Goal: Task Accomplishment & Management: Complete application form

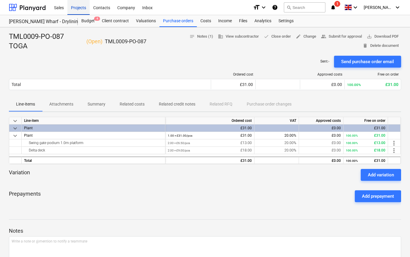
click at [76, 9] on div "Projects" at bounding box center [78, 7] width 22 height 15
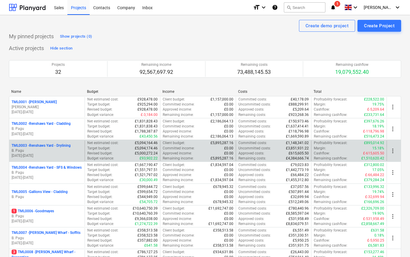
click at [71, 146] on p "TML0003 - Renshaws Yard - Drylining" at bounding box center [41, 145] width 59 height 5
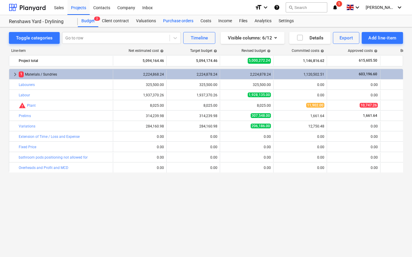
click at [165, 22] on div "Purchase orders" at bounding box center [177, 21] width 37 height 12
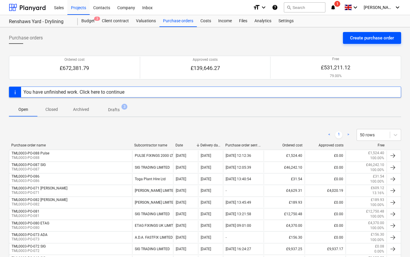
click at [368, 39] on div "Create purchase order" at bounding box center [372, 38] width 44 height 8
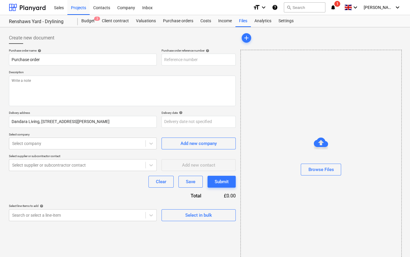
type textarea "x"
type input "TML0003-PO-089"
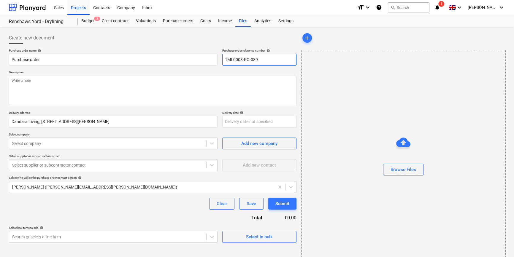
drag, startPoint x: 260, startPoint y: 59, endPoint x: 223, endPoint y: 59, distance: 37.1
click at [223, 59] on input "TML0003-PO-089" at bounding box center [259, 60] width 74 height 12
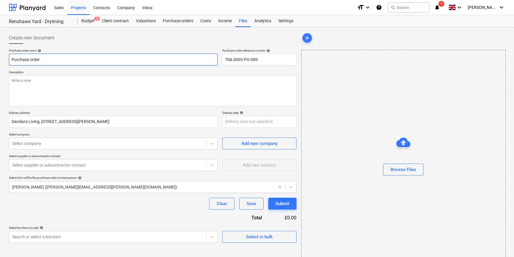
drag, startPoint x: 47, startPoint y: 60, endPoint x: 8, endPoint y: 58, distance: 39.0
click at [8, 58] on div "Create new document Purchase order name help Purchase order Purchase order refe…" at bounding box center [153, 149] width 293 height 239
type textarea "x"
paste input "TML0003-PO-089"
type textarea "x"
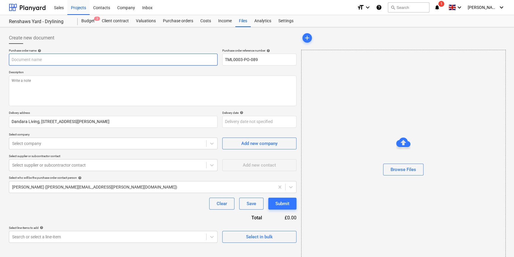
type input "TML0003-PO-089"
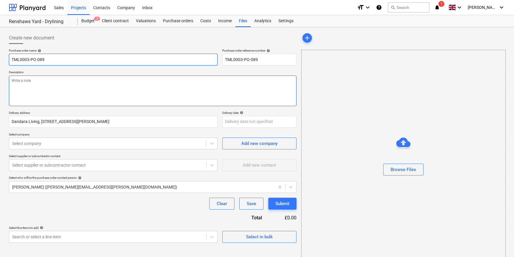
type textarea "x"
type input "TML0003-PO-089"
type textarea "x"
type input "TML0003-PO-089 S"
type textarea "x"
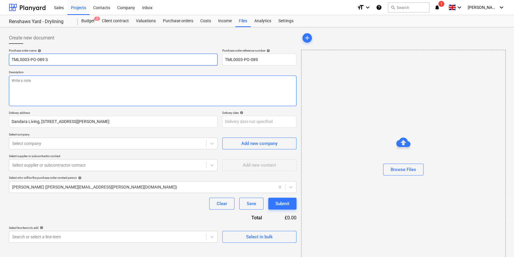
type input "TML0003-PO-089 SI"
type textarea "x"
type input "TML0003-PO-089 SIG"
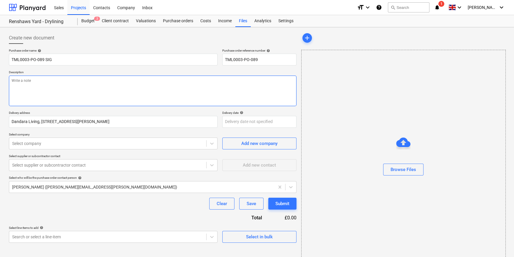
click at [25, 94] on textarea at bounding box center [153, 91] width 288 height 31
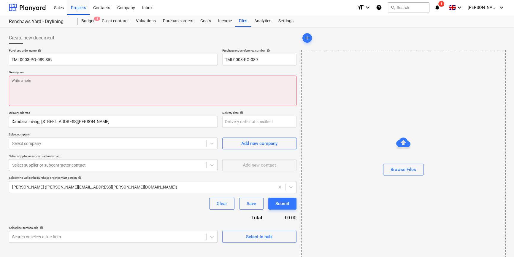
paste textarea "Site contact [PERSON_NAME] [PHONE_NUMBER]"
type textarea "x"
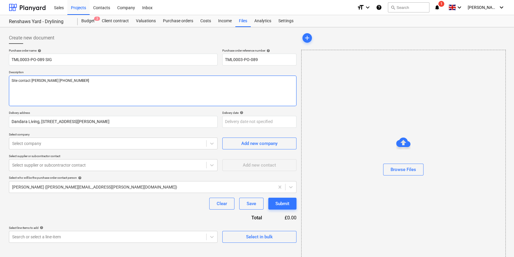
type textarea "Site contact [PERSON_NAME] [PHONE_NUMBER]"
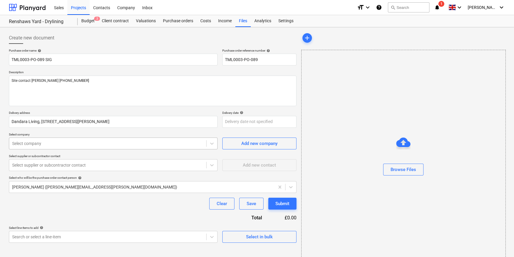
click at [54, 145] on div at bounding box center [107, 144] width 191 height 6
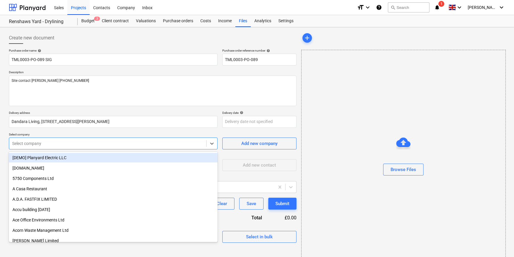
type textarea "x"
type input "sig"
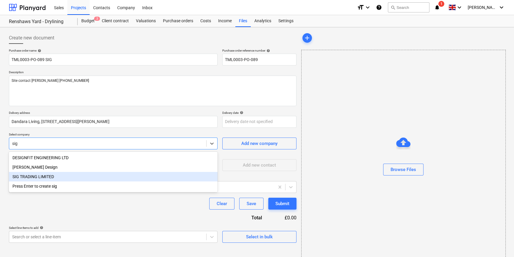
click at [42, 178] on div "SIG TRADING LIMITED" at bounding box center [113, 177] width 209 height 10
type textarea "x"
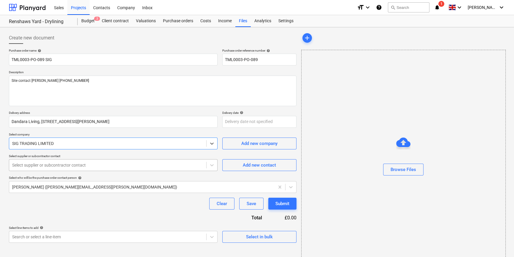
click at [37, 167] on div at bounding box center [107, 165] width 191 height 6
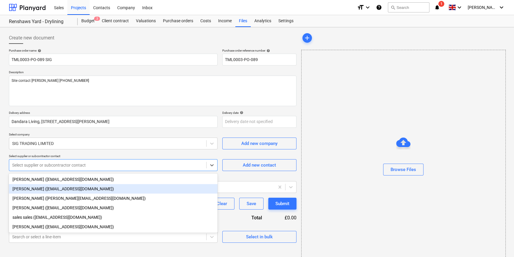
click at [36, 189] on div "[PERSON_NAME] ([EMAIL_ADDRESS][DOMAIN_NAME])" at bounding box center [113, 189] width 209 height 10
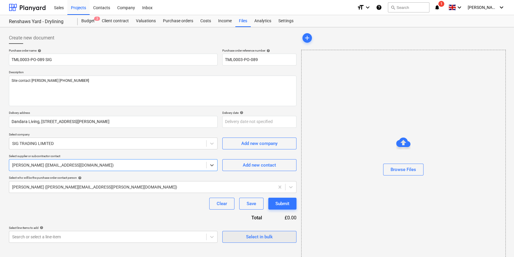
click at [257, 238] on div "Select in bulk" at bounding box center [259, 237] width 27 height 8
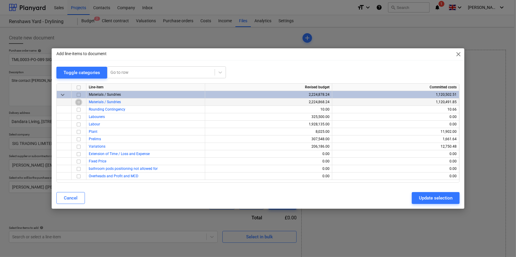
click at [77, 102] on input "checkbox" at bounding box center [78, 102] width 7 height 7
click at [410, 199] on div "Update selection" at bounding box center [436, 199] width 34 height 8
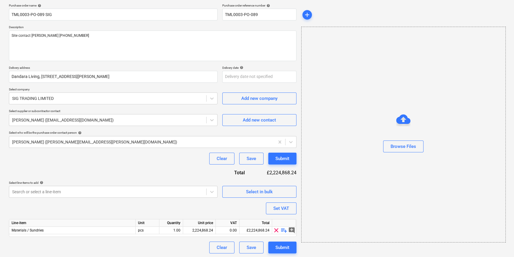
scroll to position [46, 0]
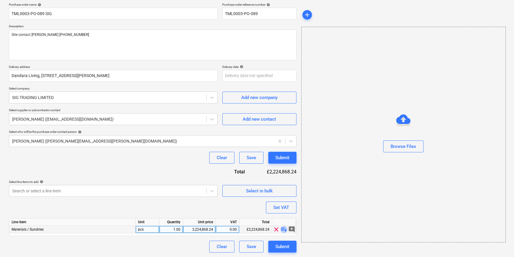
click at [284, 229] on span "playlist_add" at bounding box center [284, 229] width 7 height 7
type textarea "x"
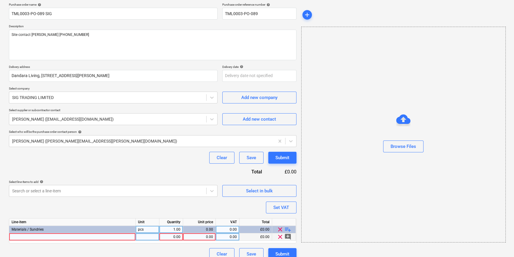
click at [15, 238] on div at bounding box center [72, 237] width 127 height 7
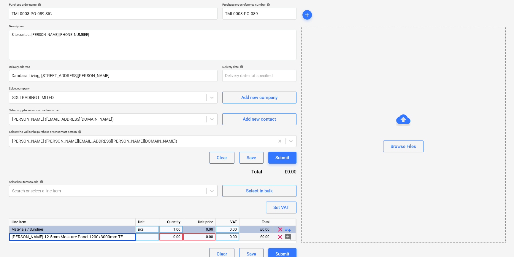
click at [80, 236] on input "[PERSON_NAME] 12.5mm Moisture Panel 1200x3000mm TE" at bounding box center [72, 237] width 126 height 7
type input "[PERSON_NAME] 12.5mm Moisture Panel 1200x2700mm TE"
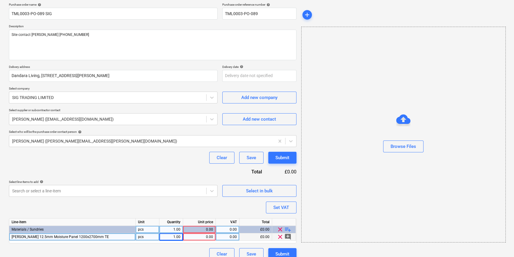
type textarea "x"
click at [13, 237] on span "[PERSON_NAME] 12.5mm Moisture Panel 1200x2700mm TE" at bounding box center [60, 237] width 97 height 4
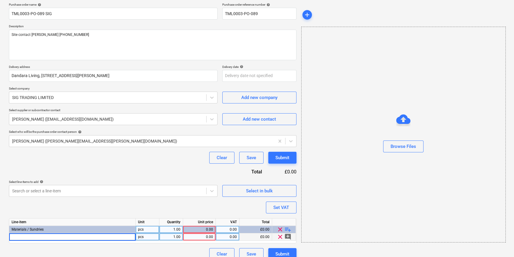
type input "[PERSON_NAME] 68551 Moisture Panel 12.5mm x 1200mm x 2700mm TE (60)"
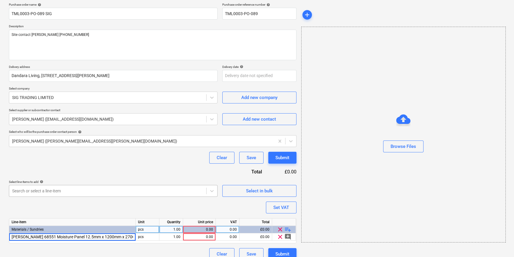
scroll to position [0, 3]
type textarea "x"
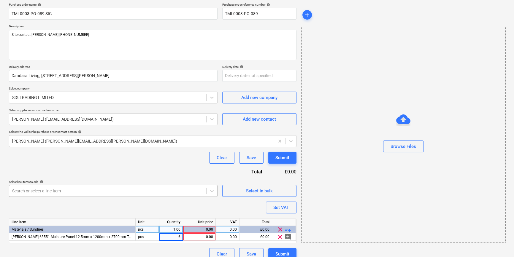
type input "60"
type textarea "x"
type input "15.0012"
type textarea "x"
type input "20"
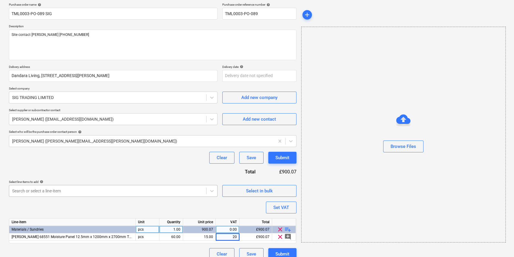
type textarea "x"
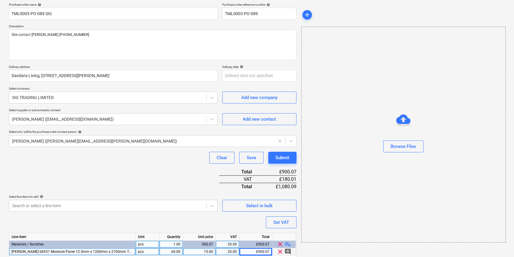
click at [163, 252] on div "60.00" at bounding box center [171, 252] width 19 height 7
type input "120"
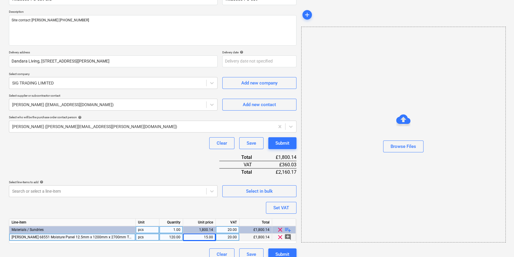
scroll to position [68, 0]
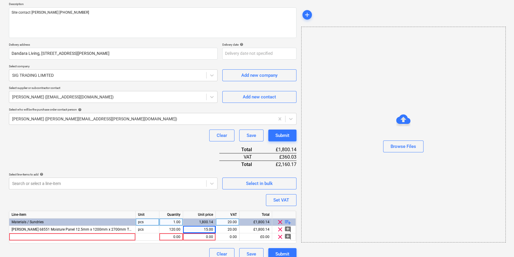
type textarea "x"
click at [22, 237] on div at bounding box center [72, 237] width 127 height 7
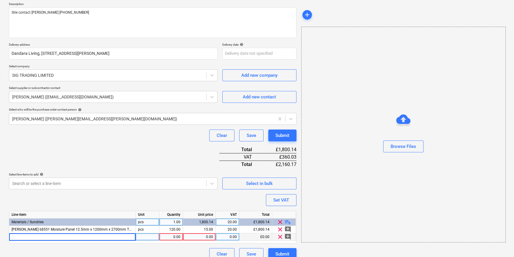
type input "[PERSON_NAME] 292646 Soundshield Plus 15mm x 1200mm x 2400mm TE (48)"
type textarea "x"
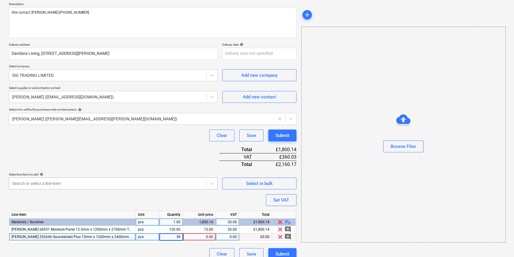
type input "384"
click at [195, 238] on div "0.00" at bounding box center [200, 237] width 28 height 7
type textarea "x"
click at [202, 238] on div "0.00" at bounding box center [200, 237] width 28 height 7
type input "15.1776"
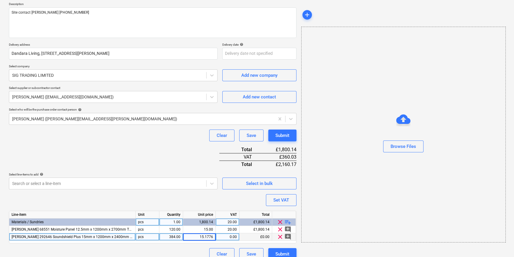
type textarea "x"
type input "20"
click at [289, 222] on span "playlist_add" at bounding box center [287, 222] width 7 height 7
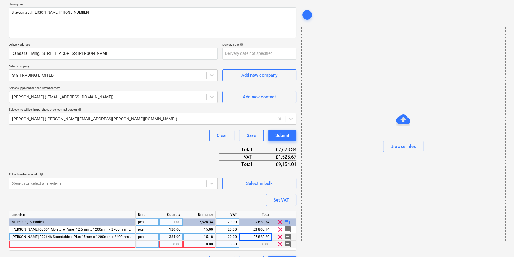
type textarea "x"
click at [30, 245] on div at bounding box center [72, 244] width 127 height 7
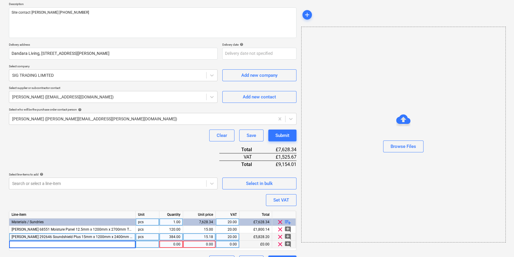
type input "[PERSON_NAME] 292677 Soundshield Plus 15mm x 1200mm x 2700mm TE (42)"
type textarea "x"
type input "294"
type textarea "x"
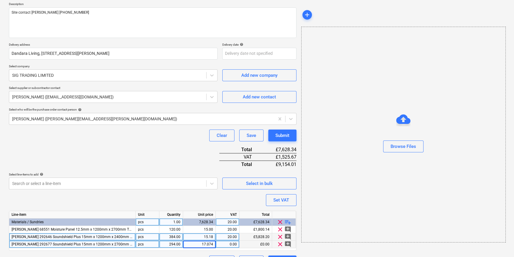
type input "17.0748"
type textarea "x"
type input "20"
click at [290, 223] on span "playlist_add" at bounding box center [287, 222] width 7 height 7
type textarea "x"
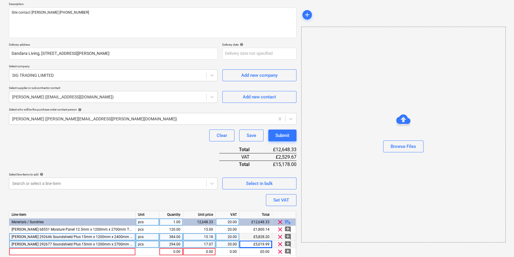
click at [177, 244] on div "294.00" at bounding box center [171, 244] width 19 height 7
type input "336"
click at [64, 249] on div at bounding box center [72, 252] width 127 height 7
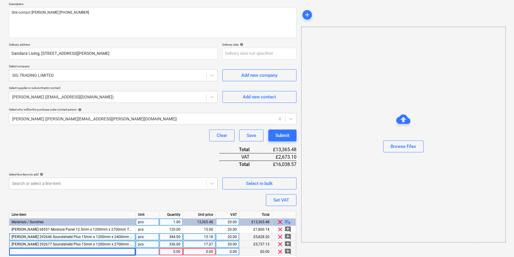
click at [28, 252] on div at bounding box center [72, 252] width 127 height 7
type textarea "x"
type input "[PERSON_NAME] 243647 Wallboard 12.5mm x 1200mm x 2400mm TE (72)"
type textarea "x"
type input "504"
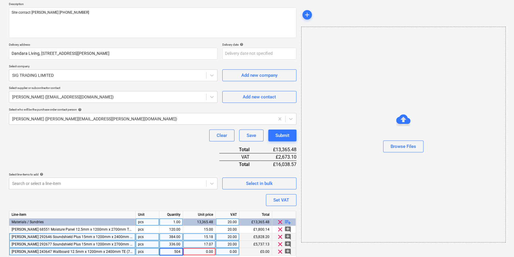
type textarea "x"
type input "8.15"
type textarea "x"
type input "20"
type textarea "x"
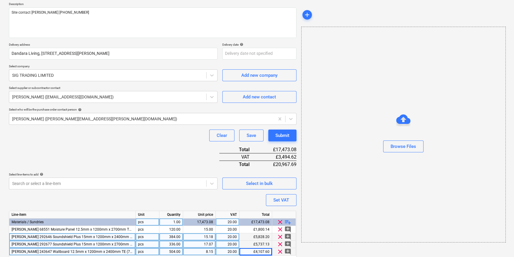
click at [213, 252] on div "8.15" at bounding box center [200, 252] width 28 height 7
click at [213, 252] on input "8.15" at bounding box center [199, 252] width 32 height 7
click at [212, 252] on input "8.15" at bounding box center [199, 252] width 32 height 7
click at [213, 252] on input "8.15" at bounding box center [199, 252] width 32 height 7
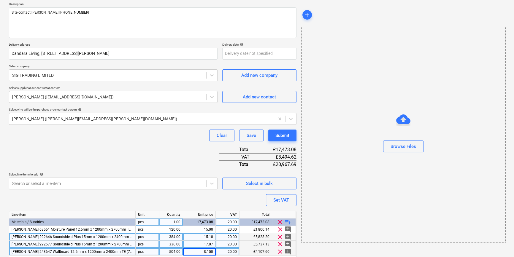
type input "8.1504"
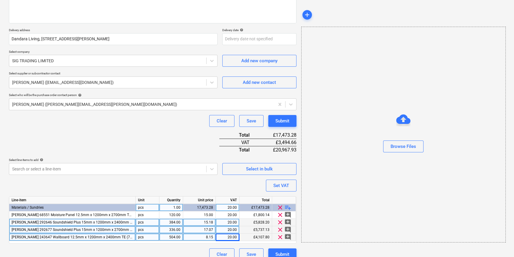
scroll to position [91, 0]
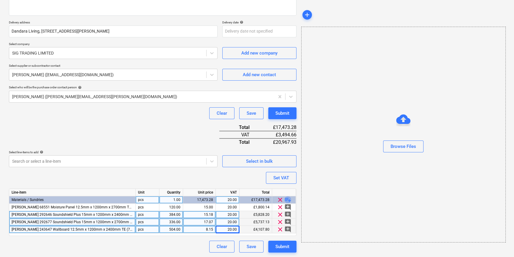
click at [286, 198] on span "playlist_add" at bounding box center [287, 200] width 7 height 7
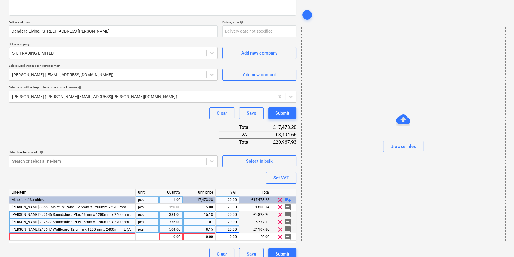
type textarea "x"
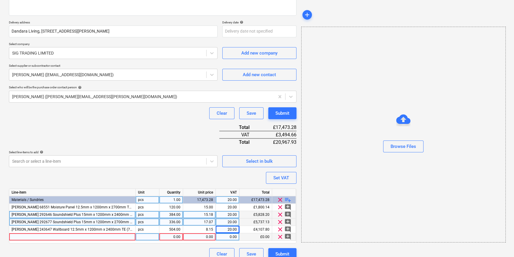
click at [26, 236] on div at bounding box center [72, 237] width 127 height 7
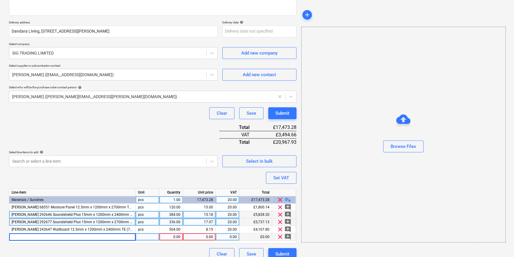
type input "[PERSON_NAME] 243865 C Stud 0.55g 50mm x 2700mm (10)"
type textarea "x"
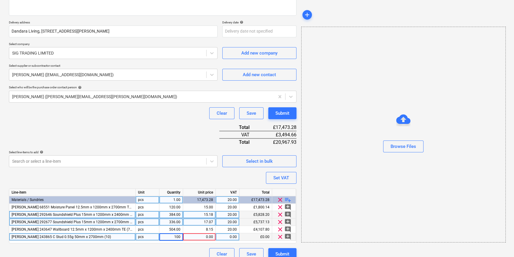
type input "1000"
type textarea "x"
type input "2.916"
click at [286, 199] on span "playlist_add" at bounding box center [287, 200] width 7 height 7
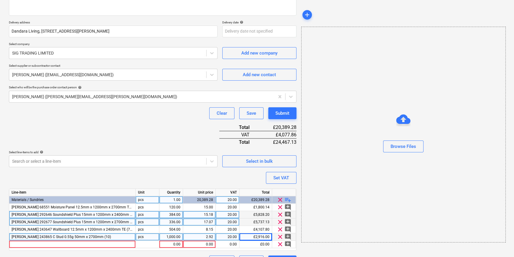
type textarea "x"
click at [48, 245] on div at bounding box center [72, 244] width 127 height 7
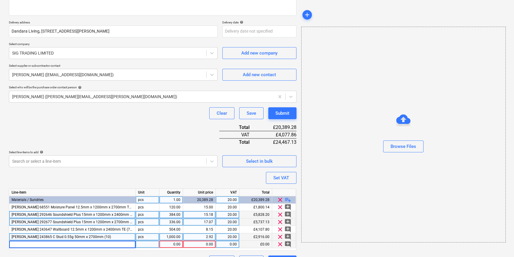
type input "[PERSON_NAME] 243994 U Channel 0.55g 52mm x 3000mm (10)"
type textarea "x"
type input "500"
type textarea "x"
type input "3.24"
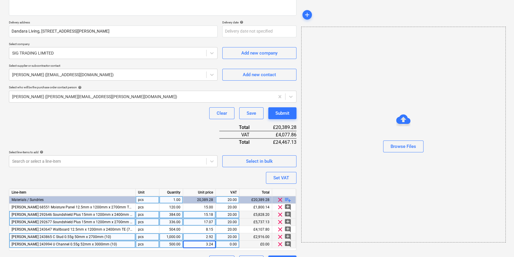
type textarea "x"
type input "20"
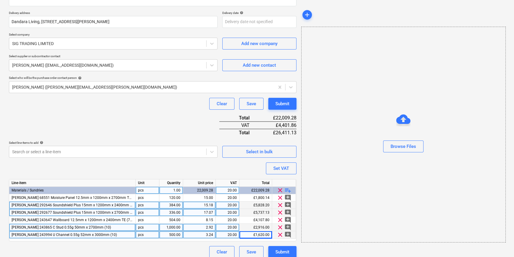
scroll to position [105, 0]
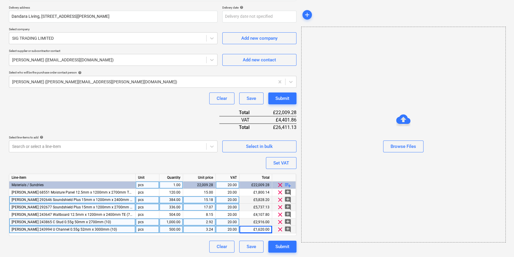
click at [287, 184] on span "playlist_add" at bounding box center [287, 185] width 7 height 7
type textarea "x"
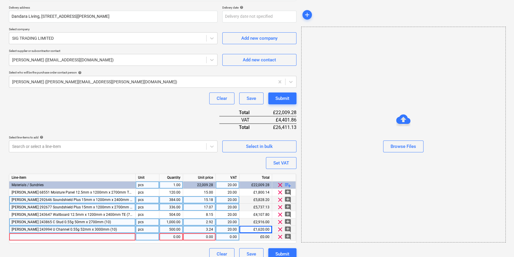
click at [19, 235] on div at bounding box center [72, 237] width 127 height 7
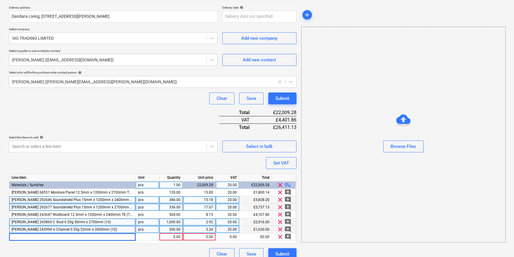
type input "[PERSON_NAME] 715838 APR Acoustic Roll 25mm x 4x600mm x 11.1m (4pk) (24pp)"
type textarea "x"
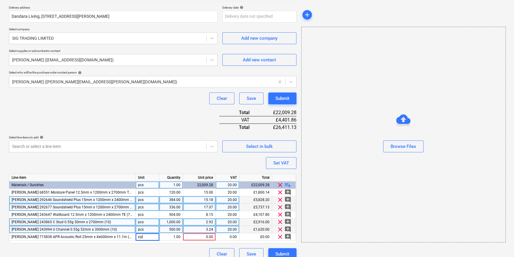
type input "roll"
type textarea "x"
type input "100"
type textarea "x"
type input "33.5664"
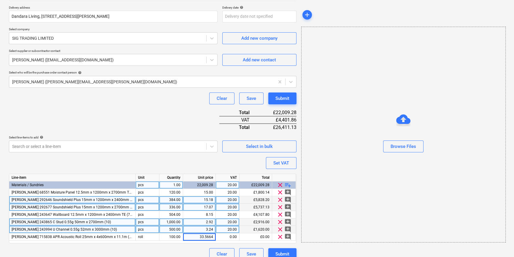
type textarea "x"
type input "20"
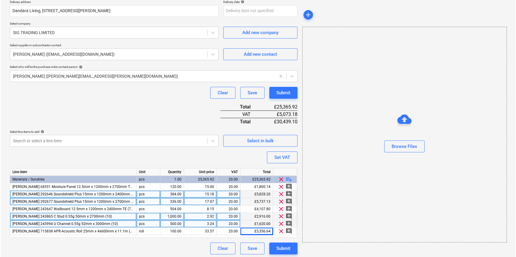
scroll to position [113, 0]
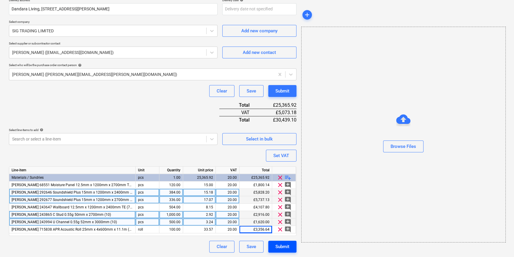
click at [286, 246] on div "Submit" at bounding box center [283, 247] width 14 height 8
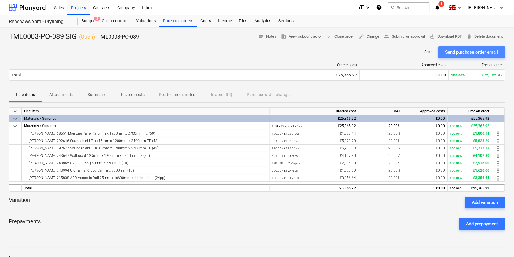
click at [410, 51] on div "Send purchase order email" at bounding box center [471, 52] width 53 height 8
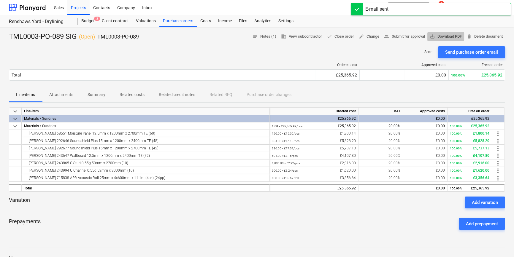
click at [410, 37] on span "save_alt Download PDF" at bounding box center [446, 36] width 32 height 7
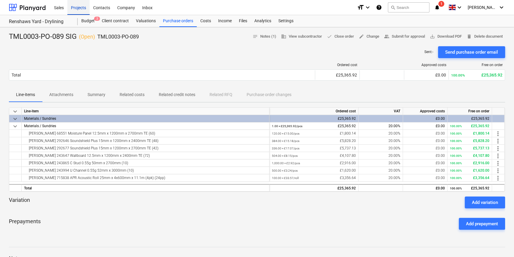
click at [78, 11] on div "Projects" at bounding box center [78, 7] width 22 height 15
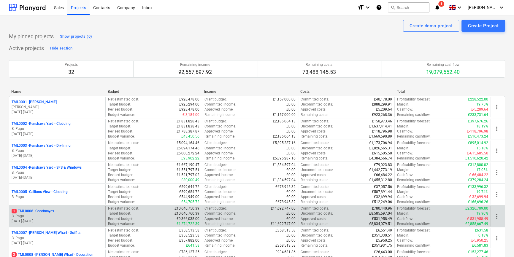
click at [48, 216] on p "B. Pagu" at bounding box center [57, 216] width 91 height 5
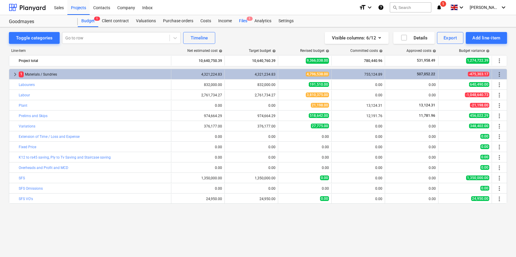
click at [242, 21] on div "Files 1" at bounding box center [242, 21] width 15 height 12
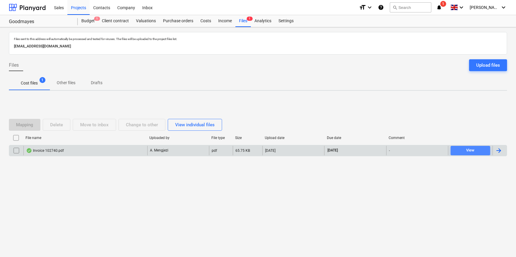
click at [410, 152] on span "View" at bounding box center [470, 150] width 35 height 7
click at [179, 23] on div "Purchase orders" at bounding box center [177, 21] width 37 height 12
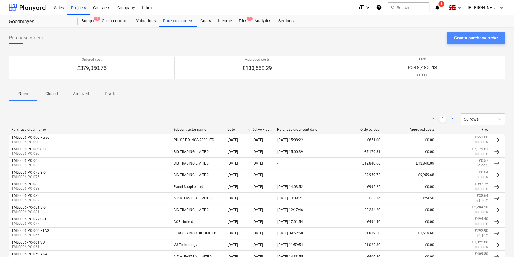
click at [410, 39] on div "Create purchase order" at bounding box center [476, 38] width 44 height 8
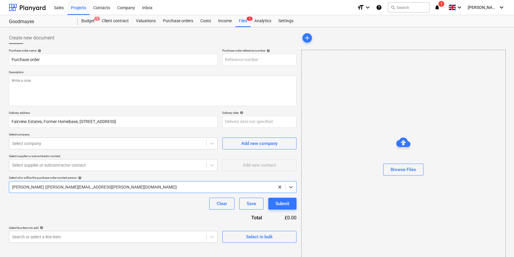
type textarea "x"
type input "TML0006-PO-091"
drag, startPoint x: 258, startPoint y: 59, endPoint x: 219, endPoint y: 60, distance: 38.6
click at [219, 60] on div "Purchase order name help Purchase order Purchase order reference number help TM…" at bounding box center [153, 57] width 288 height 17
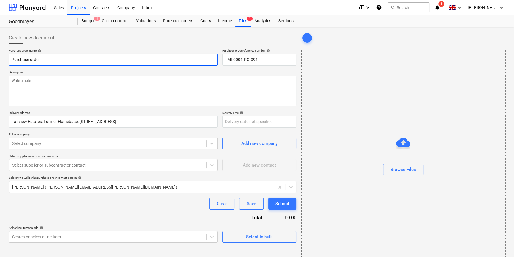
drag, startPoint x: 47, startPoint y: 59, endPoint x: 11, endPoint y: 61, distance: 36.0
click at [11, 61] on input "Purchase order" at bounding box center [113, 60] width 209 height 12
type textarea "x"
paste input "TML0006-PO-091"
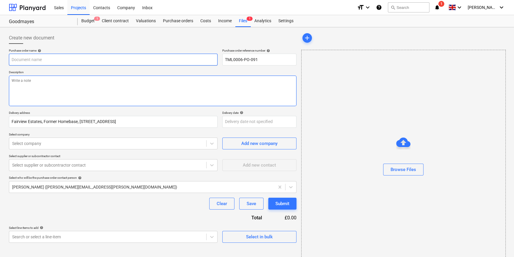
type textarea "x"
type input "TML0006-PO-091"
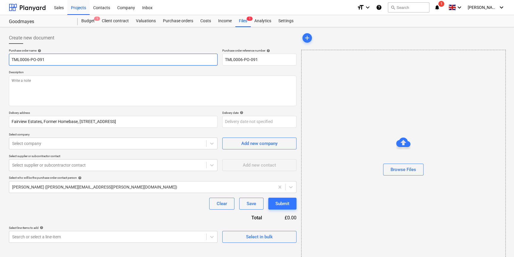
type textarea "x"
type input "TML0006-PO-091"
type textarea "x"
type input "TML0006-PO-091 S"
type textarea "x"
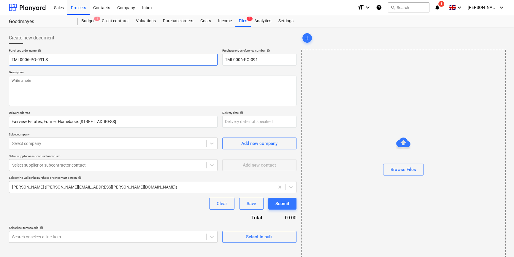
type input "TML0006-PO-091 SI"
type textarea "x"
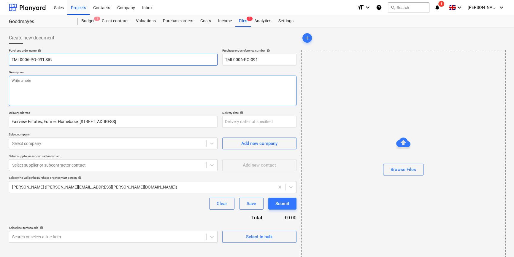
type input "TML0006-PO-091 SIG"
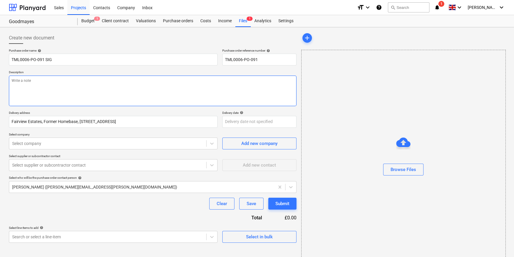
click at [42, 84] on textarea at bounding box center [153, 91] width 288 height 31
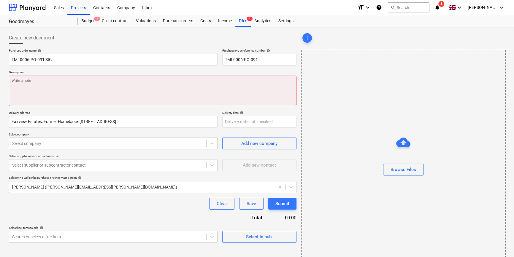
paste textarea "Site contact [PERSON_NAME] [PHONE_NUMBER]"
type textarea "x"
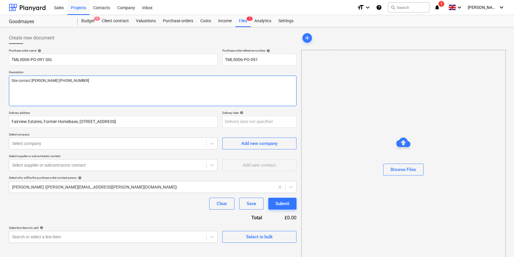
type textarea "Site contact [PERSON_NAME] [PHONE_NUMBER]"
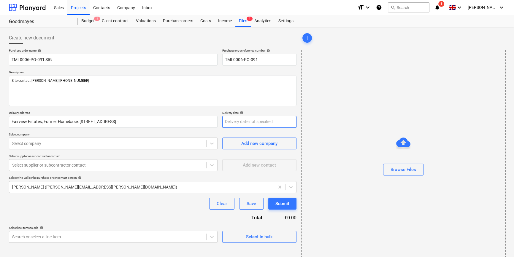
click at [229, 123] on body "Sales Projects Contacts Company Inbox format_size keyboard_arrow_down help sear…" at bounding box center [257, 128] width 514 height 257
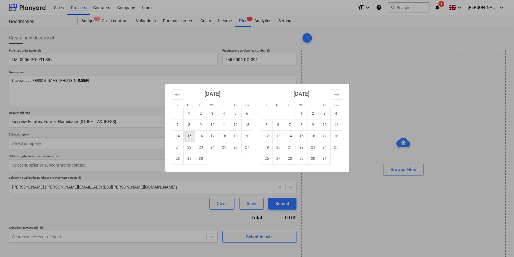
click at [189, 136] on td "15" at bounding box center [190, 136] width 12 height 11
type textarea "x"
type input "[DATE]"
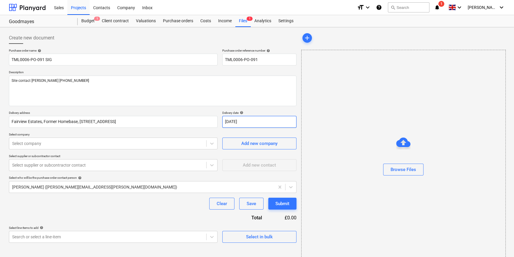
click at [227, 122] on body "Sales Projects Contacts Company Inbox format_size keyboard_arrow_down help sear…" at bounding box center [257, 128] width 514 height 257
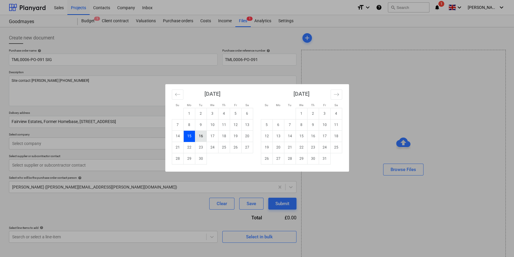
click at [201, 134] on td "16" at bounding box center [201, 136] width 12 height 11
type textarea "x"
type input "[DATE]"
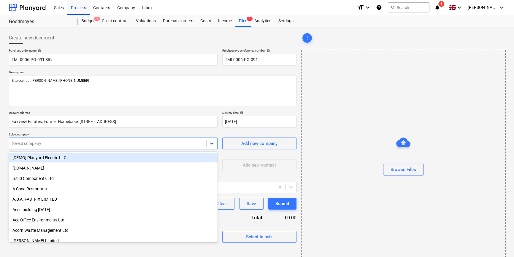
click at [211, 144] on icon at bounding box center [212, 144] width 6 height 6
type input "sig"
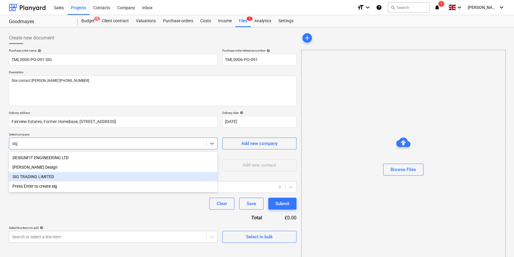
click at [47, 178] on div "SIG TRADING LIMITED" at bounding box center [113, 177] width 209 height 10
type textarea "x"
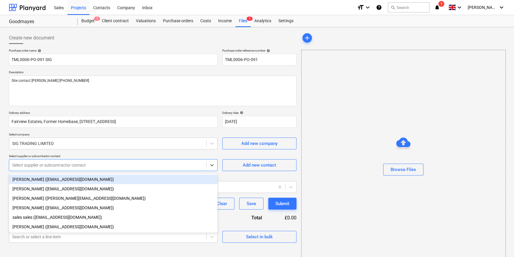
click at [45, 167] on div at bounding box center [107, 165] width 191 height 6
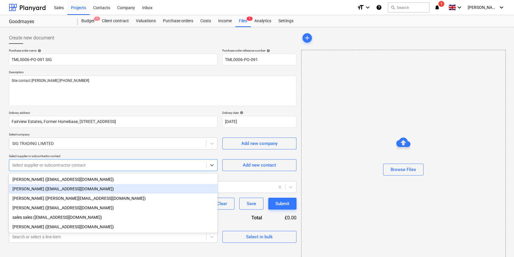
click at [43, 188] on div "[PERSON_NAME] ([EMAIL_ADDRESS][DOMAIN_NAME])" at bounding box center [113, 189] width 209 height 10
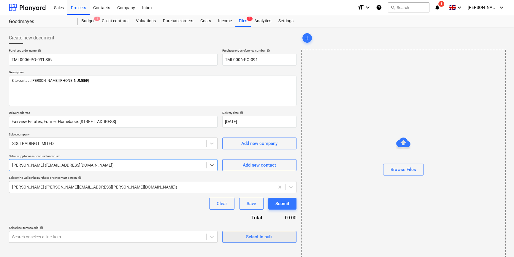
click at [252, 235] on div "Select in bulk" at bounding box center [259, 237] width 27 height 8
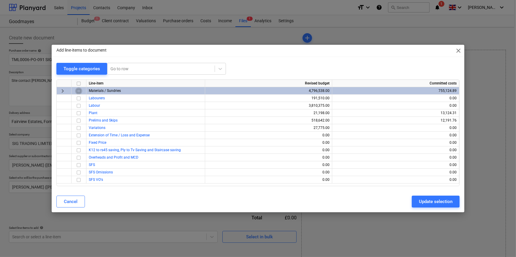
click at [79, 91] on input "checkbox" at bounding box center [78, 91] width 7 height 7
click at [410, 200] on div "Update selection" at bounding box center [436, 202] width 34 height 8
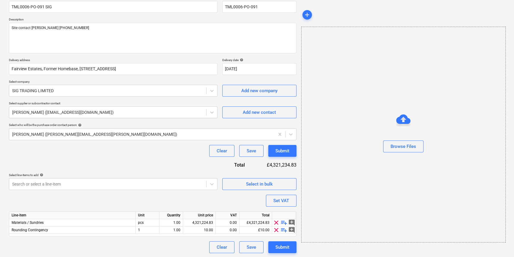
scroll to position [53, 0]
click at [276, 230] on span "clear" at bounding box center [276, 229] width 7 height 7
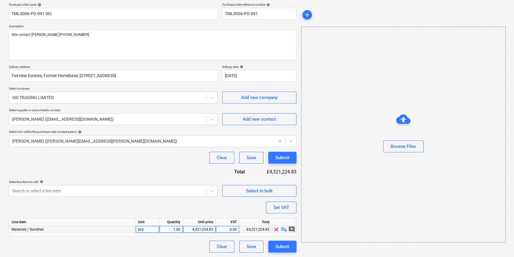
click at [284, 230] on span "playlist_add" at bounding box center [284, 229] width 7 height 7
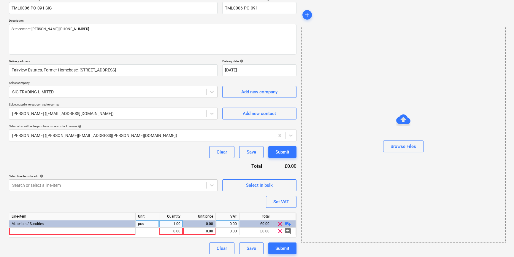
scroll to position [53, 0]
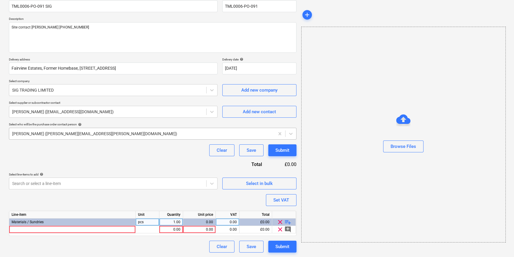
type textarea "x"
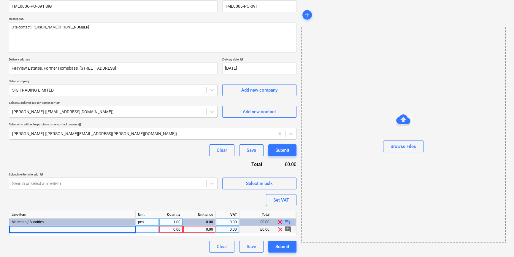
drag, startPoint x: 30, startPoint y: 231, endPoint x: 18, endPoint y: 228, distance: 12.6
click at [18, 228] on div at bounding box center [72, 229] width 127 height 7
type input "[PERSON_NAME] 292646 Soundshield Plus 15mm x 1200mm x 2400mm TE (48)"
type textarea "x"
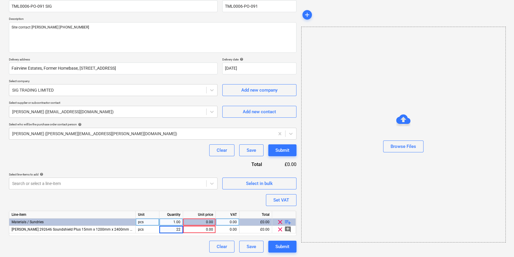
type input "224"
type textarea "x"
type input "14.0256"
type textarea "x"
type input "20"
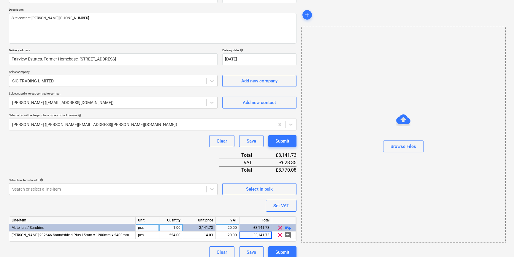
scroll to position [68, 0]
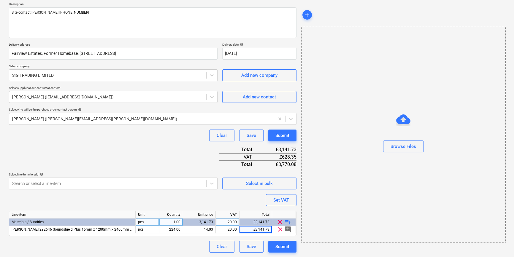
click at [285, 222] on span "playlist_add" at bounding box center [287, 222] width 7 height 7
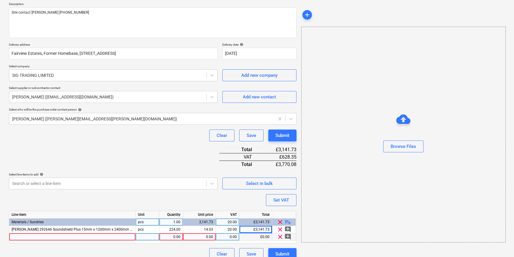
click at [18, 238] on div at bounding box center [72, 237] width 127 height 7
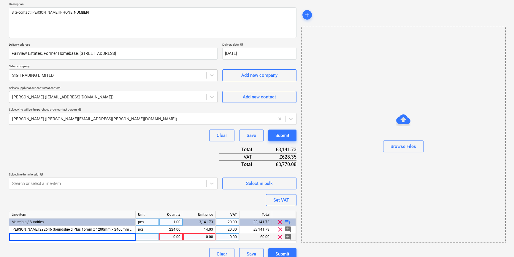
type textarea "x"
type input "[PERSON_NAME] 292677 Soundshield Plus 15mm x 1200mm x 2700mm TE (42)"
type textarea "x"
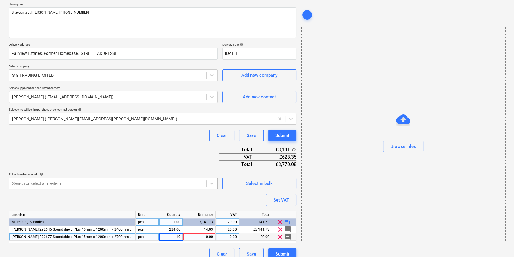
type input "192"
type textarea "x"
type input "15.7788"
type textarea "x"
type input "20"
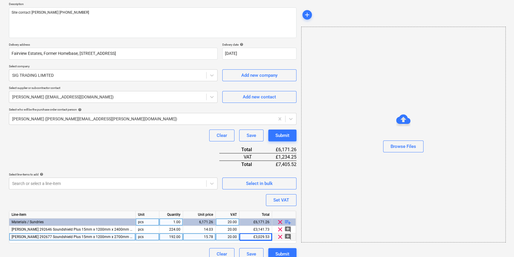
click at [289, 222] on span "playlist_add" at bounding box center [287, 222] width 7 height 7
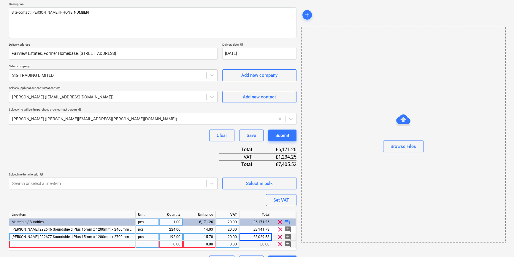
click at [26, 244] on div at bounding box center [72, 244] width 127 height 7
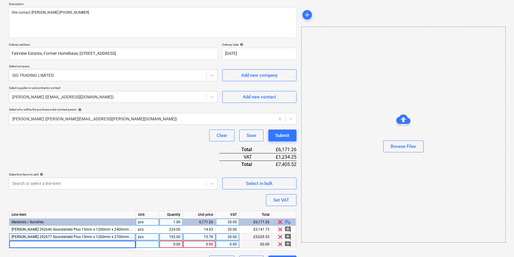
type textarea "x"
type input "[PERSON_NAME] 63461 Wallboard 12.5mm x 1200mm x 3000mm TE (60)"
type textarea "x"
type input "240"
type textarea "x"
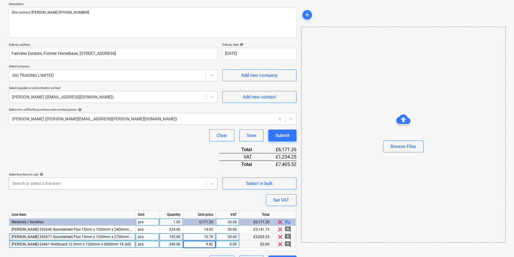
type input "9.828"
type textarea "x"
type input "20"
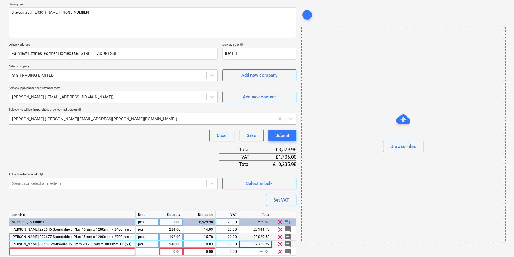
type textarea "x"
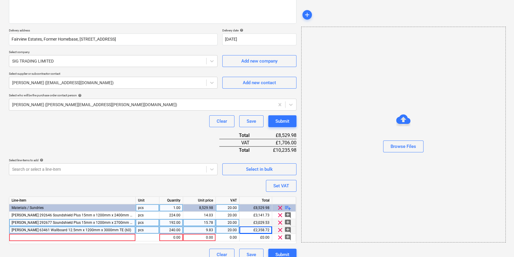
scroll to position [91, 0]
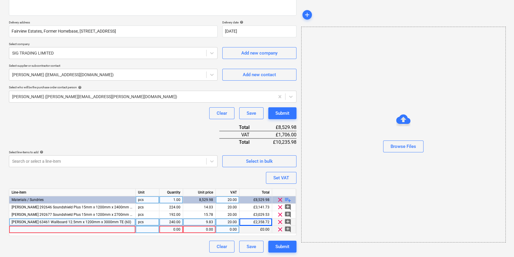
click at [19, 230] on div at bounding box center [72, 229] width 127 height 7
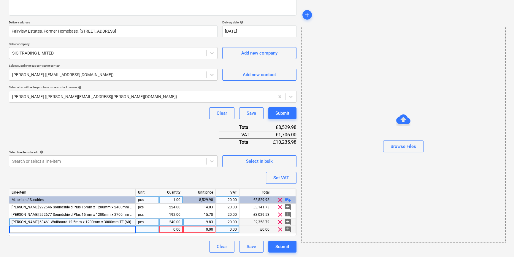
type input "[PERSON_NAME] 243990 MF5 MF Ceiling Channel 0.55g 26mm x 80mm x 3600mm"
type textarea "x"
type input "1000"
type textarea "x"
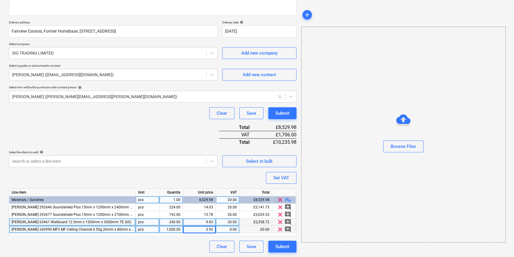
type input "3.924"
type textarea "x"
type input "20"
click at [286, 199] on span "playlist_add" at bounding box center [287, 200] width 7 height 7
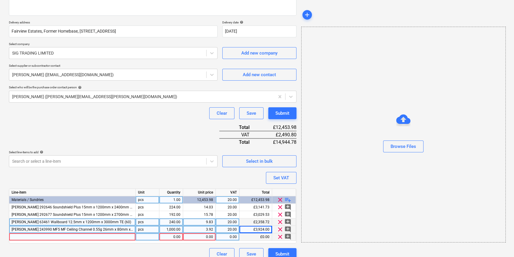
click at [38, 236] on div at bounding box center [72, 237] width 127 height 7
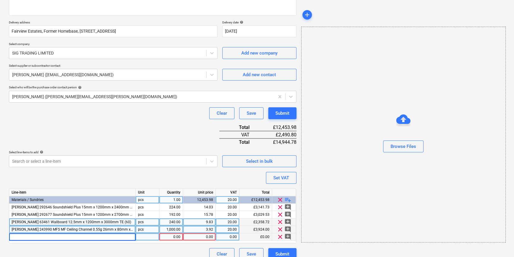
type textarea "x"
type input "[PERSON_NAME] 243991 MF6 Perimeter Channel 0.55g 27mm x 3600mm"
type textarea "x"
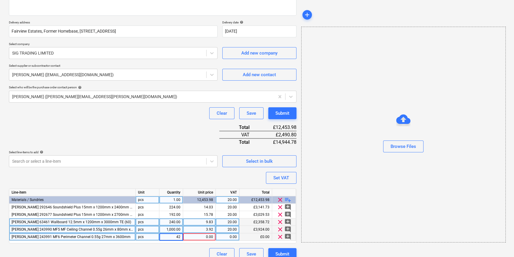
type input "420"
type textarea "x"
type input "2.736"
type textarea "x"
type input "20"
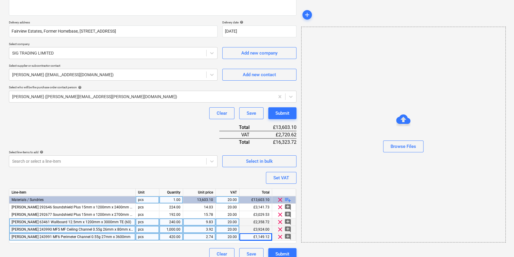
click at [289, 199] on span "playlist_add" at bounding box center [287, 200] width 7 height 7
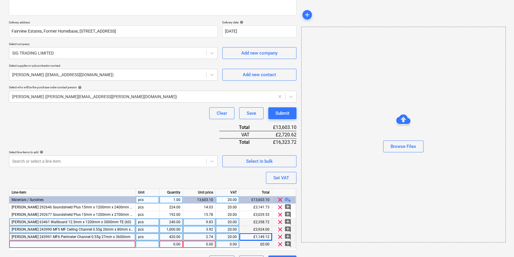
click at [25, 244] on div at bounding box center [72, 244] width 127 height 7
type textarea "x"
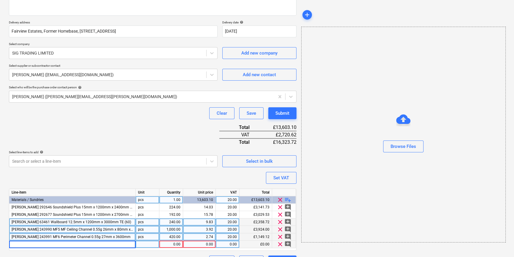
type input "[PERSON_NAME] 243992 MF7 MF Primary Support Channel 0.55g 27mm x 3600mm"
type textarea "x"
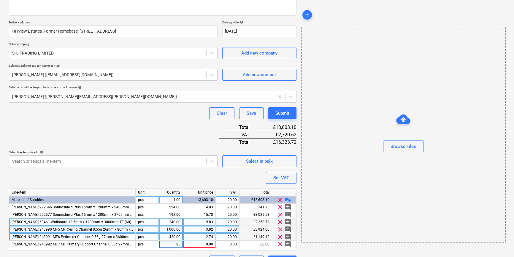
type input "250"
type textarea "x"
type input "4.212"
type textarea "x"
type input "20"
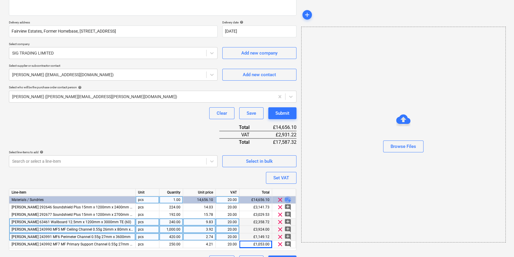
click at [289, 199] on span "playlist_add" at bounding box center [287, 200] width 7 height 7
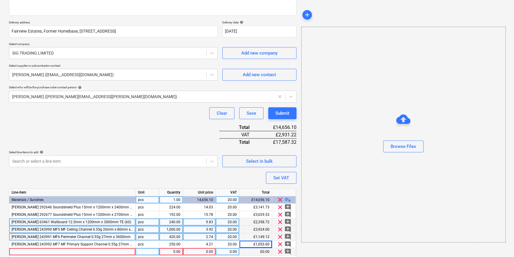
click at [30, 249] on div at bounding box center [72, 252] width 127 height 7
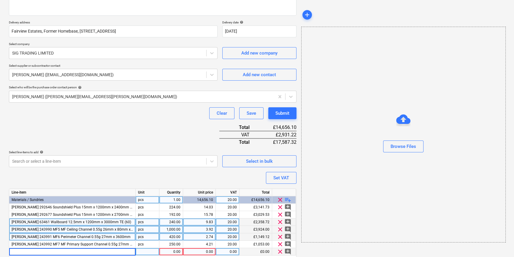
type textarea "x"
type input "[PERSON_NAME] 258285 Angle Section 0.70g 25mm x 25mm x 3000mm"
type textarea "x"
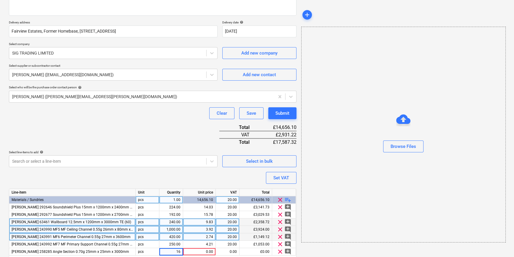
type input "160"
type textarea "x"
type input "2.85"
type textarea "x"
type input "20"
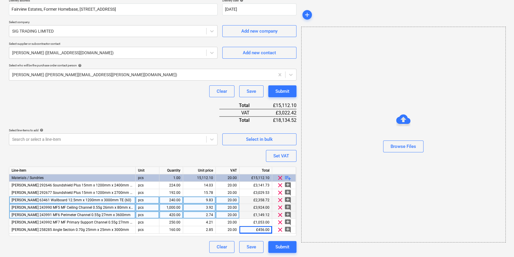
scroll to position [113, 0]
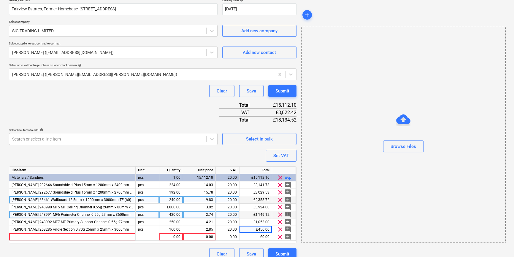
type textarea "x"
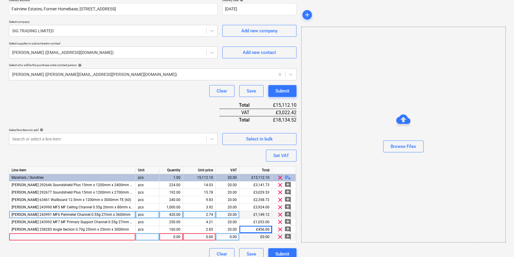
click at [21, 237] on div at bounding box center [72, 237] width 127 height 7
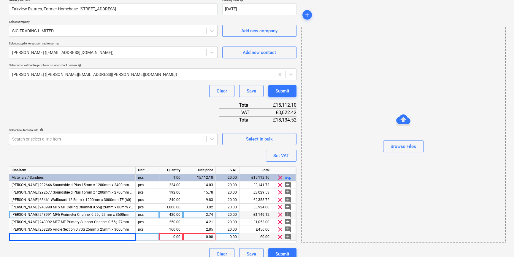
type input "[PERSON_NAME] 715841 APR Acoustic Roll 75mm x 2x600mm x 14.5m (24pp)"
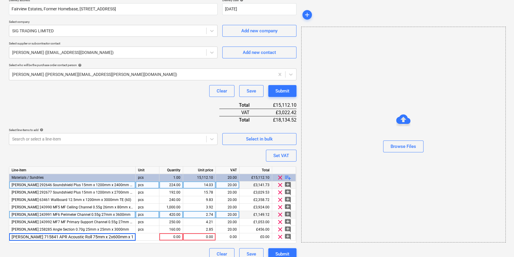
scroll to position [0, 3]
type textarea "x"
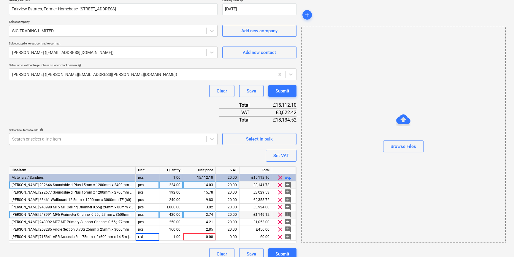
type input "roll"
type textarea "x"
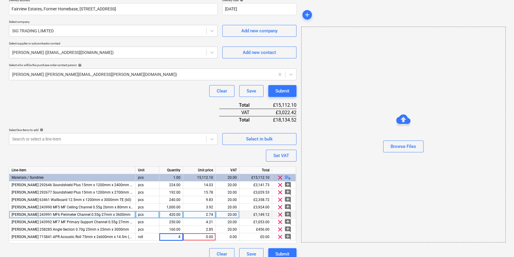
type input "48"
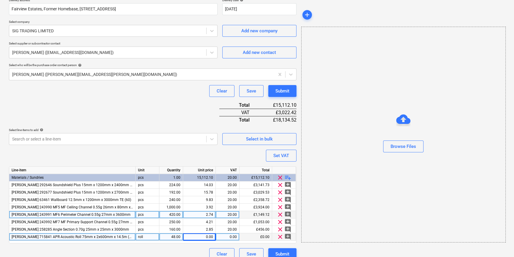
type textarea "x"
click at [202, 236] on div "0.00" at bounding box center [200, 237] width 28 height 7
type input "50.808"
type textarea "x"
type input "20"
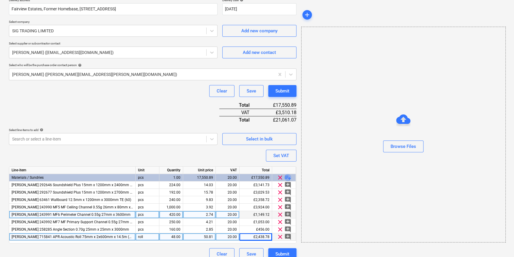
click at [285, 177] on span "playlist_add" at bounding box center [287, 177] width 7 height 7
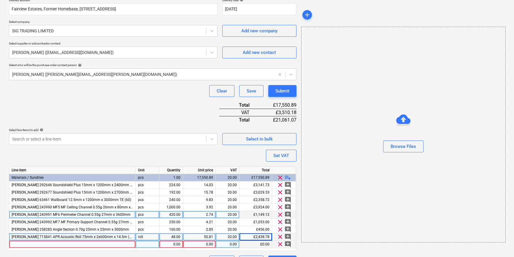
click at [17, 243] on div at bounding box center [72, 244] width 127 height 7
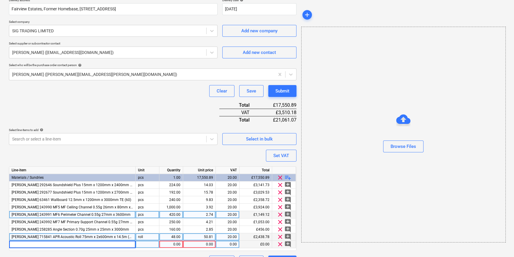
type textarea "x"
type input "[PERSON_NAME] 715843 APR Acoustic Roll 100mm x 2x600mm x 10.3m (24pp)"
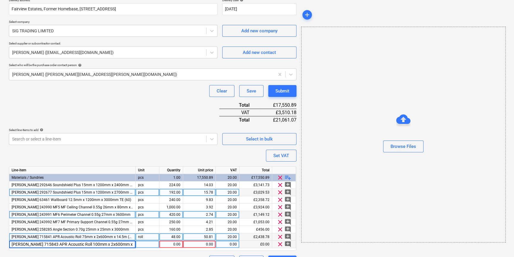
scroll to position [0, 7]
type textarea "x"
type input "roll"
type textarea "x"
type input "72"
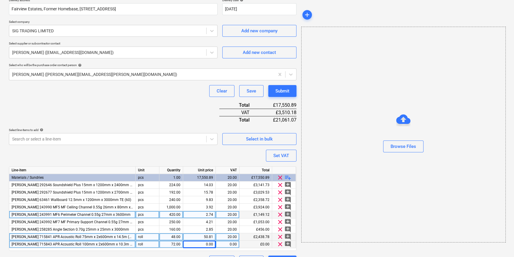
type textarea "x"
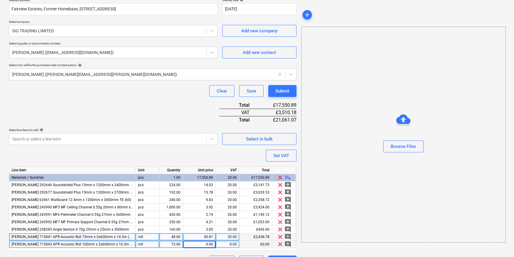
click at [203, 244] on div "0.00" at bounding box center [200, 244] width 28 height 7
type input "46.1028"
type textarea "x"
type input "20"
click at [290, 177] on span "playlist_add" at bounding box center [287, 177] width 7 height 7
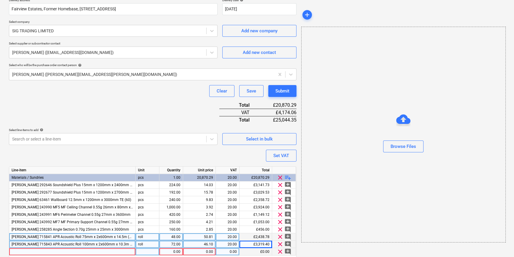
click at [18, 251] on div at bounding box center [72, 252] width 127 height 7
type textarea "x"
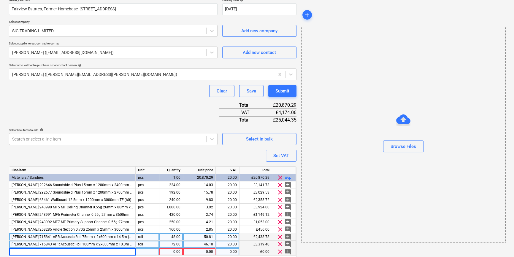
type input "[PERSON_NAME] 258166 Plasterboard Adhesive (Bonding Compound) 25kg (60)"
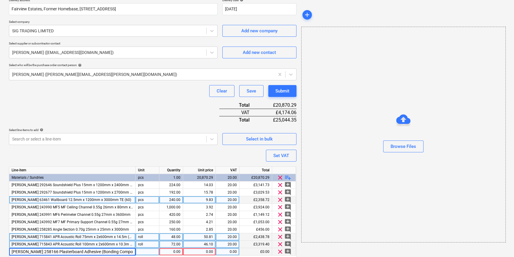
scroll to position [0, 6]
type textarea "x"
type input "bag"
type textarea "x"
type input "120"
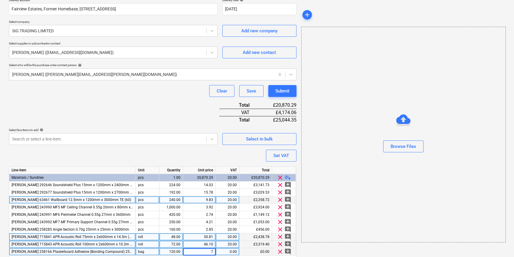
type textarea "x"
type input "20"
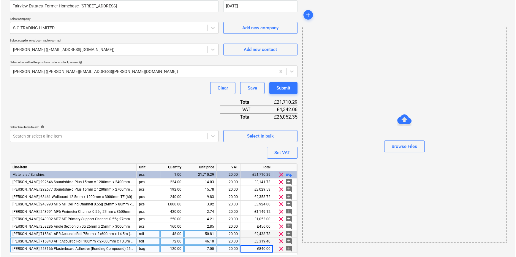
scroll to position [135, 0]
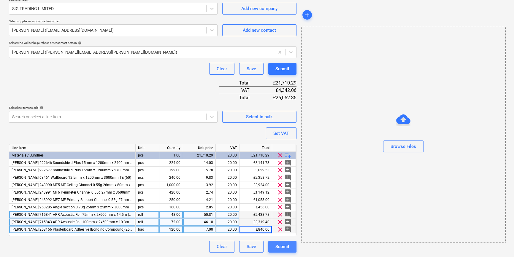
click at [285, 249] on div "Submit" at bounding box center [283, 247] width 14 height 8
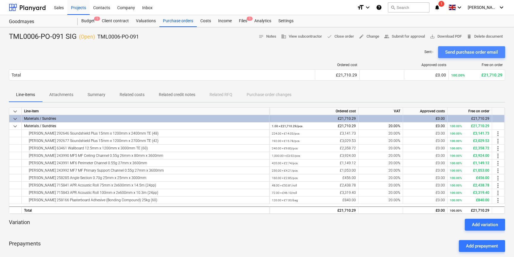
click at [410, 53] on div "Send purchase order email" at bounding box center [471, 52] width 53 height 8
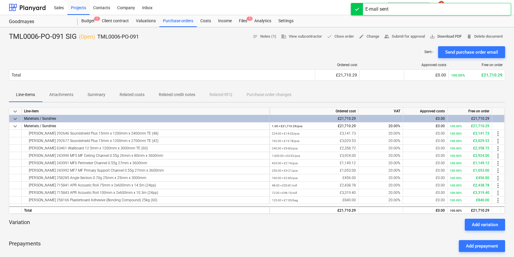
click at [410, 36] on span "save_alt Download PDF" at bounding box center [446, 36] width 32 height 7
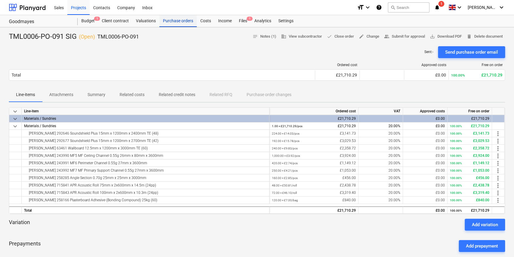
click at [171, 21] on div "Purchase orders" at bounding box center [177, 21] width 37 height 12
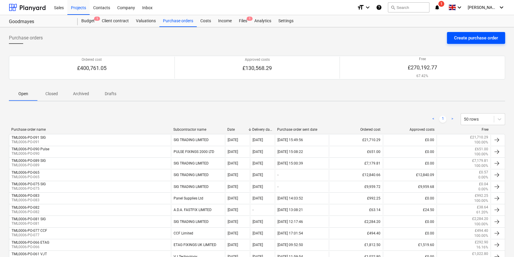
click at [410, 37] on div "Create purchase order" at bounding box center [476, 38] width 44 height 8
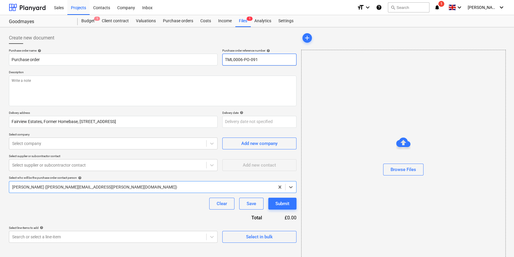
click at [260, 59] on input "TML0006-PO-091" at bounding box center [259, 60] width 74 height 12
type textarea "x"
type input "TML0006-PO-09"
type textarea "x"
drag, startPoint x: 258, startPoint y: 59, endPoint x: 225, endPoint y: 61, distance: 32.4
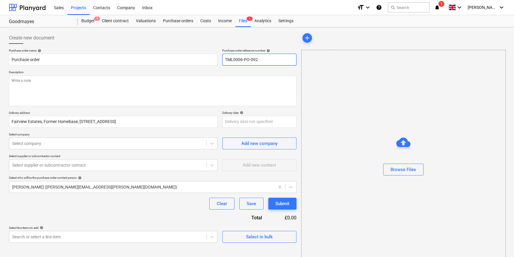
click at [225, 61] on input "TML0006-PO-092" at bounding box center [259, 60] width 74 height 12
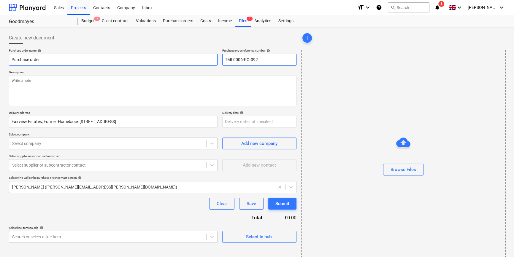
type input "TML0006-PO-092"
drag, startPoint x: 42, startPoint y: 59, endPoint x: 9, endPoint y: 59, distance: 33.9
click at [9, 59] on div "Create new document Purchase order name help Purchase order Purchase order refe…" at bounding box center [153, 149] width 293 height 239
type textarea "x"
paste input "TML0006-PO-092"
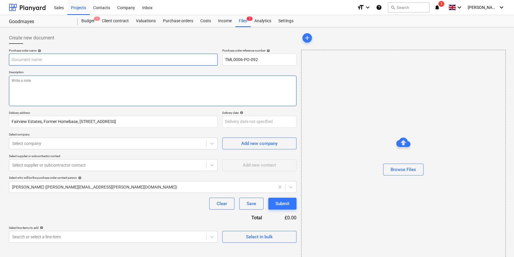
type textarea "x"
type input "TML0006-PO-092"
type textarea "x"
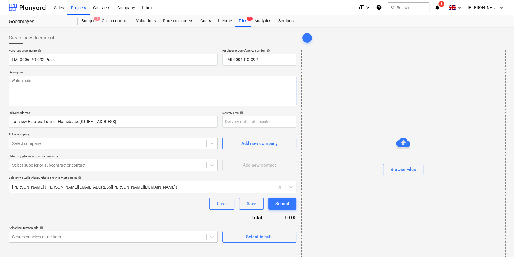
click at [36, 89] on textarea at bounding box center [153, 91] width 288 height 31
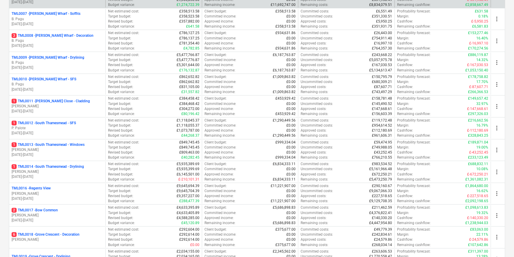
scroll to position [243, 0]
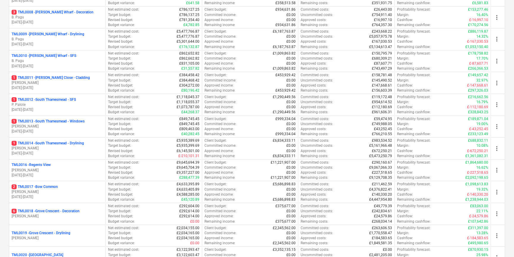
click at [66, 192] on p "[PERSON_NAME]" at bounding box center [57, 192] width 91 height 5
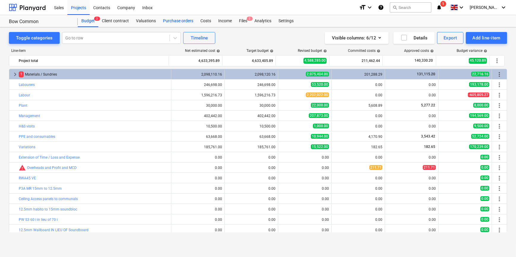
click at [178, 20] on div "Purchase orders" at bounding box center [177, 21] width 37 height 12
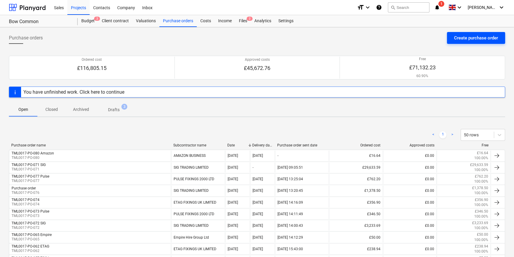
click at [412, 40] on div "Create purchase order" at bounding box center [476, 38] width 44 height 8
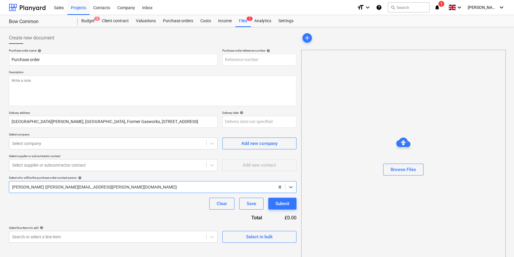
type textarea "x"
type input "TML0017-PO-081"
click at [71, 7] on div "Projects" at bounding box center [78, 7] width 22 height 15
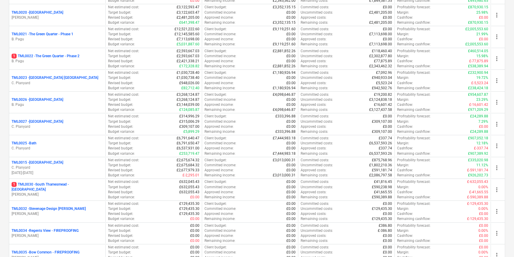
scroll to position [567, 0]
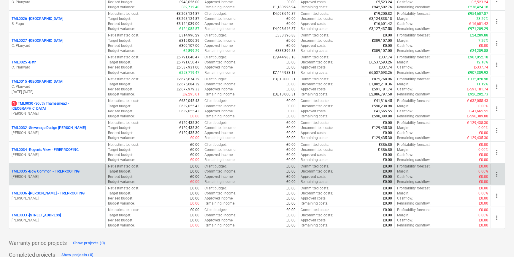
click at [69, 170] on p "TML0035 - Bow Common - FIREPROOFING" at bounding box center [46, 171] width 68 height 5
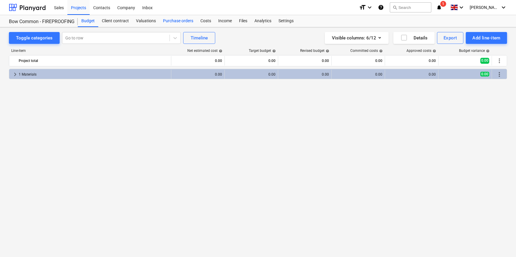
click at [166, 20] on div "Purchase orders" at bounding box center [177, 21] width 37 height 12
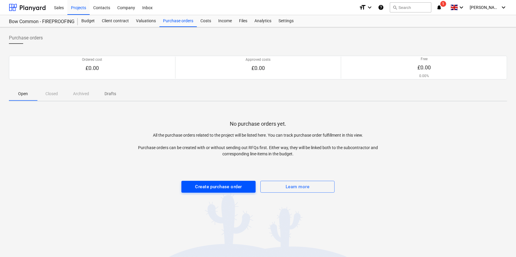
click at [214, 186] on div "Create purchase order" at bounding box center [218, 187] width 47 height 8
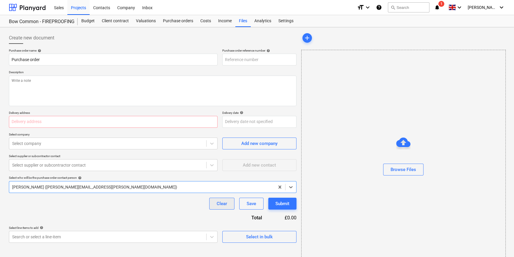
type textarea "x"
type input "TML0035-PO-001"
type textarea "x"
